Goal: Information Seeking & Learning: Find specific fact

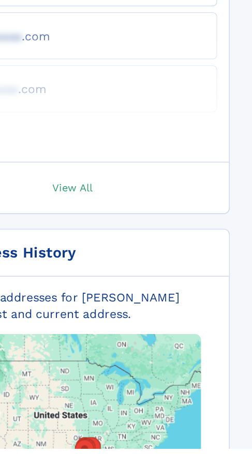
scroll to position [429, 0]
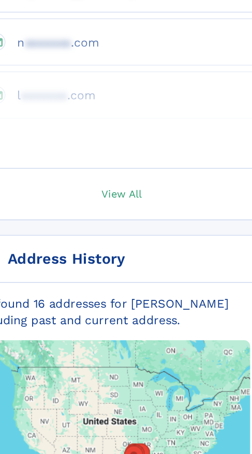
click at [131, 433] on img at bounding box center [126, 430] width 310 height 258
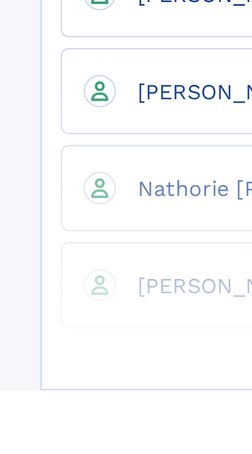
scroll to position [852, 0]
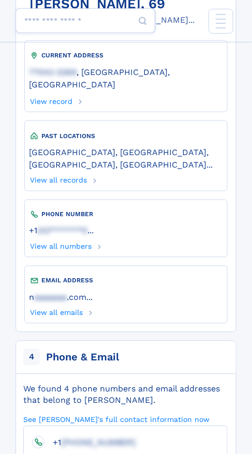
scroll to position [0, 0]
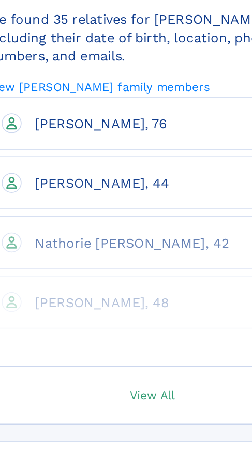
scroll to position [914, 0]
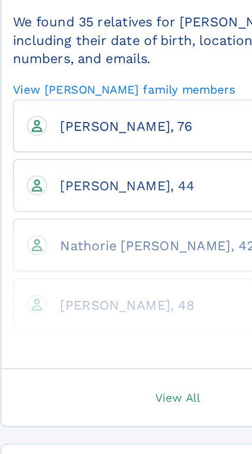
click at [59, 351] on section "35 Family Members We found 35 relatives for [PERSON_NAME] including their date …" at bounding box center [125, 276] width 221 height 301
click at [56, 349] on div "[PERSON_NAME], 76 [PERSON_NAME], 44 [PERSON_NAME], 42 [PERSON_NAME], 48" at bounding box center [125, 298] width 204 height 153
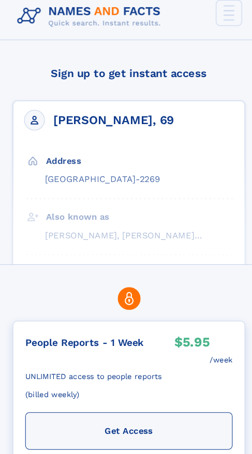
scroll to position [1, 0]
